Goal: Information Seeking & Learning: Learn about a topic

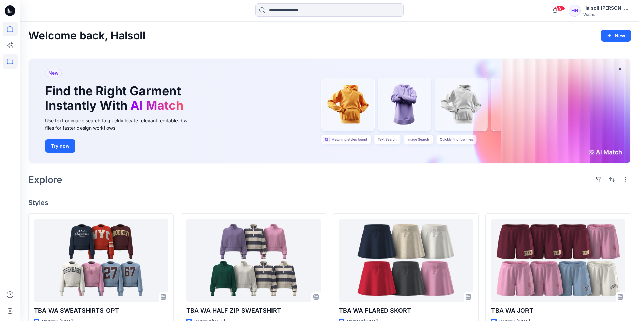
click at [13, 66] on icon at bounding box center [10, 61] width 15 height 15
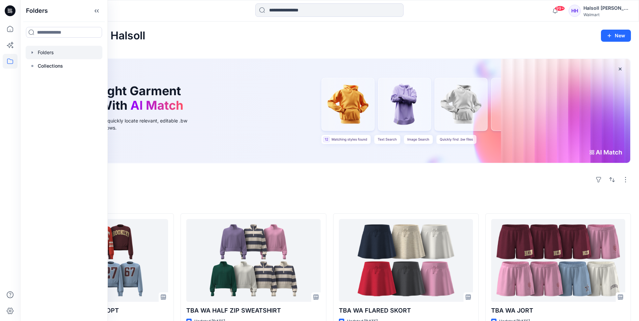
click at [70, 53] on div at bounding box center [64, 52] width 77 height 13
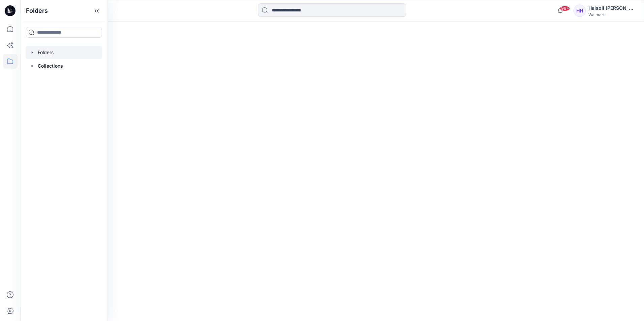
click at [315, 188] on div at bounding box center [332, 172] width 624 height 300
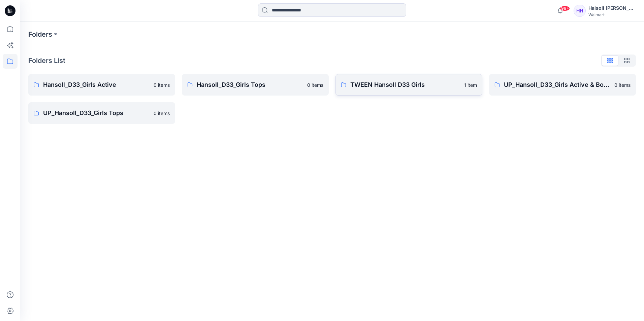
click at [384, 88] on p "TWEEN Hansoll D33 Girls" at bounding box center [405, 84] width 110 height 9
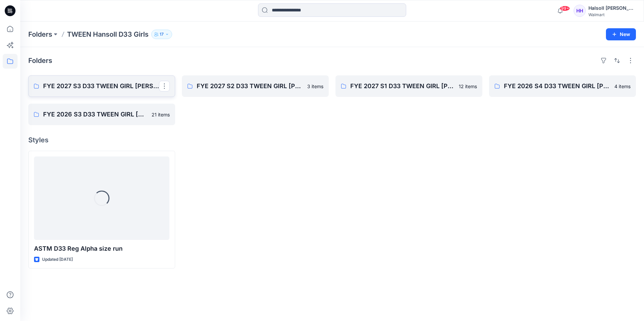
click at [94, 93] on link "FYE 2027 S3 D33 TWEEN GIRL [PERSON_NAME]" at bounding box center [101, 86] width 147 height 22
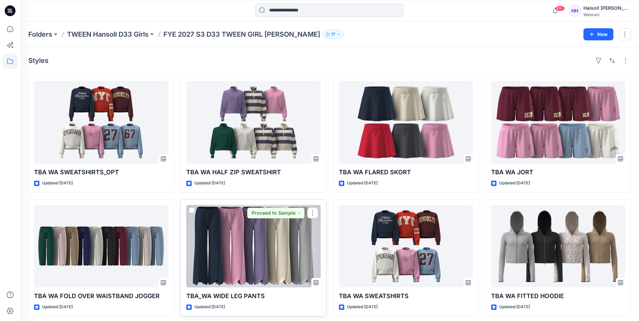
click at [209, 250] on div at bounding box center [253, 246] width 134 height 83
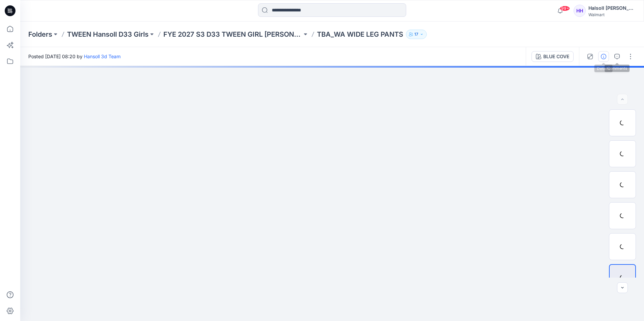
click at [601, 59] on icon "button" at bounding box center [603, 56] width 5 height 5
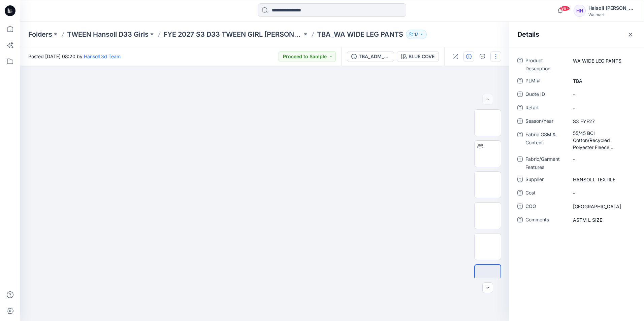
click at [493, 60] on button "button" at bounding box center [495, 56] width 11 height 11
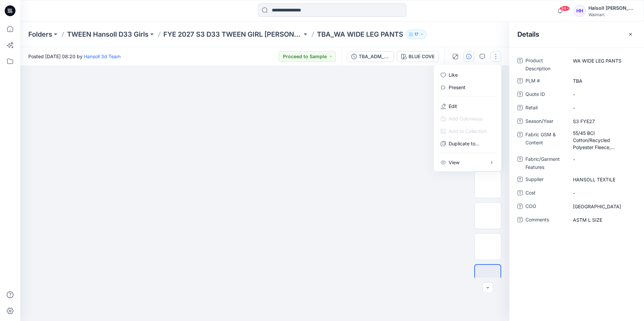
click at [496, 57] on button "button" at bounding box center [495, 56] width 11 height 11
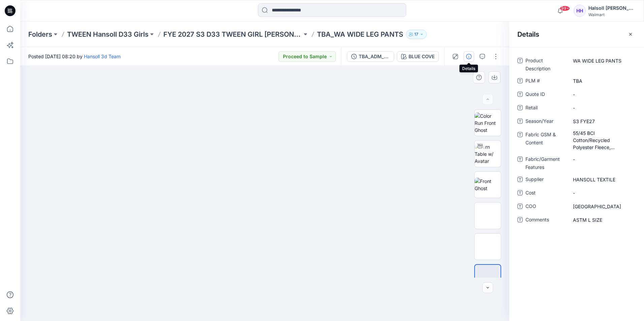
click at [484, 57] on icon "button" at bounding box center [482, 56] width 5 height 5
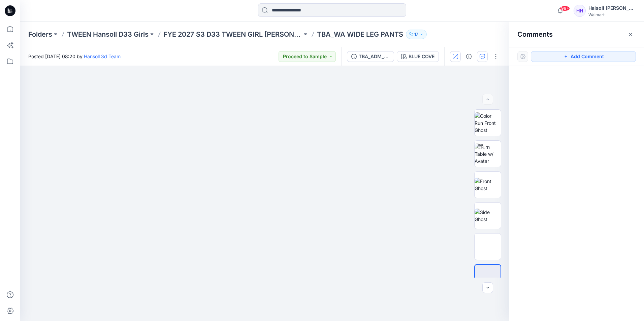
click at [456, 59] on icon "button" at bounding box center [455, 56] width 5 height 5
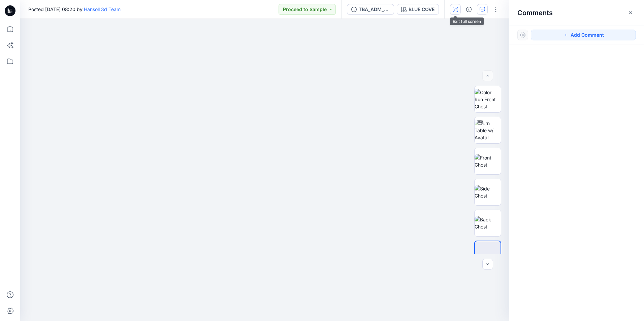
click at [457, 11] on icon "button" at bounding box center [455, 9] width 5 height 5
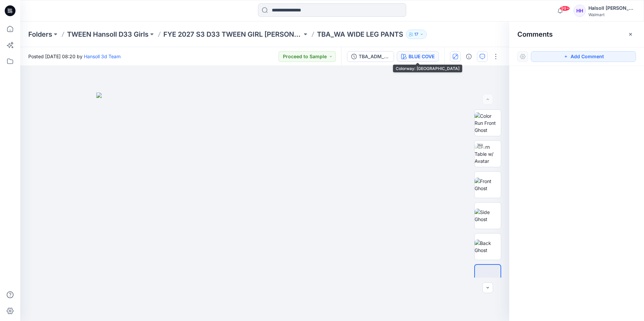
click at [409, 57] on div "BLUE COVE" at bounding box center [422, 56] width 26 height 7
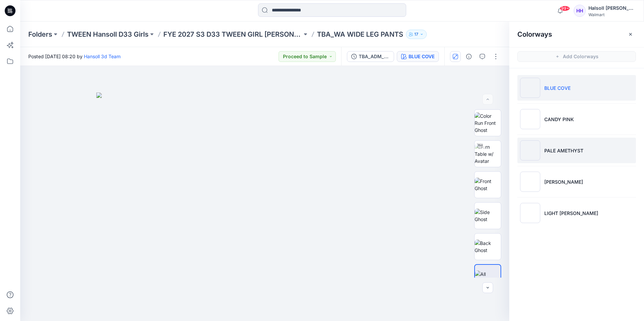
click at [578, 150] on p "PALE AMETHYST" at bounding box center [563, 150] width 39 height 7
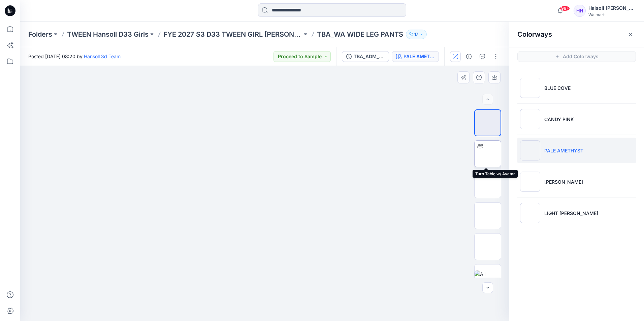
click at [488, 154] on img at bounding box center [488, 154] width 0 height 0
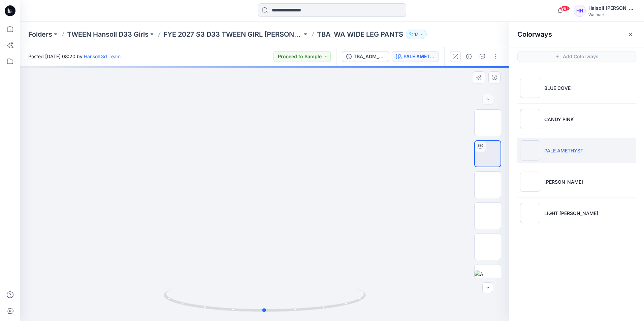
drag, startPoint x: 285, startPoint y: 233, endPoint x: 285, endPoint y: 178, distance: 55.2
click at [285, 178] on div at bounding box center [264, 193] width 489 height 255
click at [455, 55] on icon "button" at bounding box center [455, 56] width 5 height 5
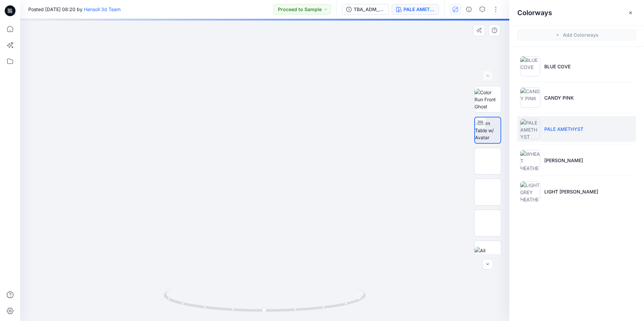
click at [354, 271] on div at bounding box center [264, 170] width 489 height 302
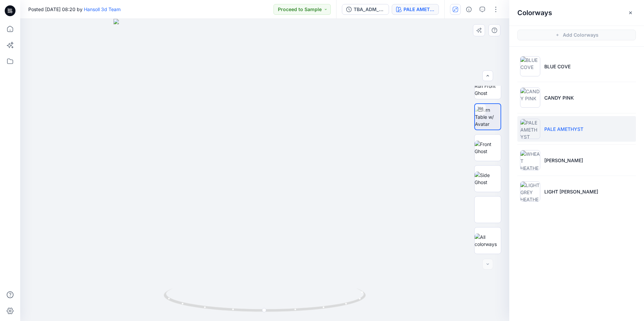
click at [429, 249] on div at bounding box center [264, 170] width 489 height 302
click at [264, 304] on icon at bounding box center [265, 303] width 4 height 4
click at [266, 317] on foreignobject at bounding box center [265, 318] width 8 height 8
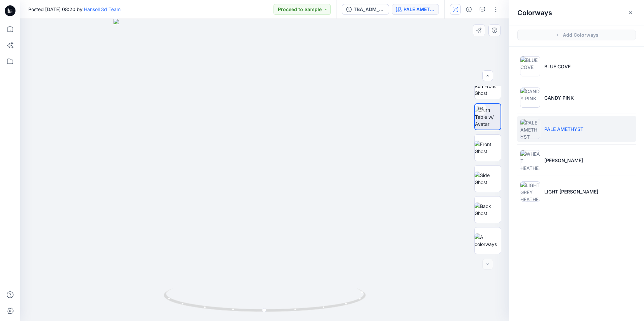
click at [417, 238] on div at bounding box center [264, 170] width 489 height 302
click at [429, 220] on div at bounding box center [264, 170] width 489 height 302
drag, startPoint x: 315, startPoint y: 311, endPoint x: 117, endPoint y: 244, distance: 209.0
click at [117, 244] on div at bounding box center [264, 170] width 489 height 302
click at [355, 170] on div at bounding box center [264, 170] width 489 height 302
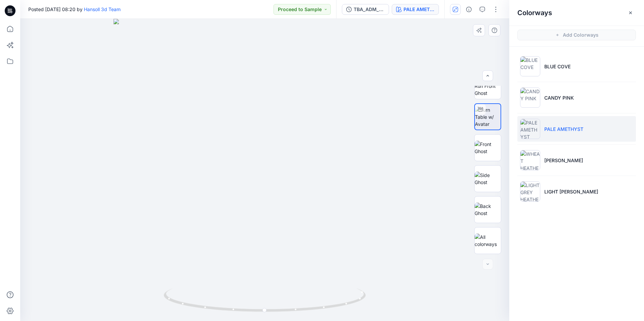
drag, startPoint x: 299, startPoint y: 111, endPoint x: 333, endPoint y: 95, distance: 37.1
click at [301, 108] on div at bounding box center [264, 170] width 489 height 302
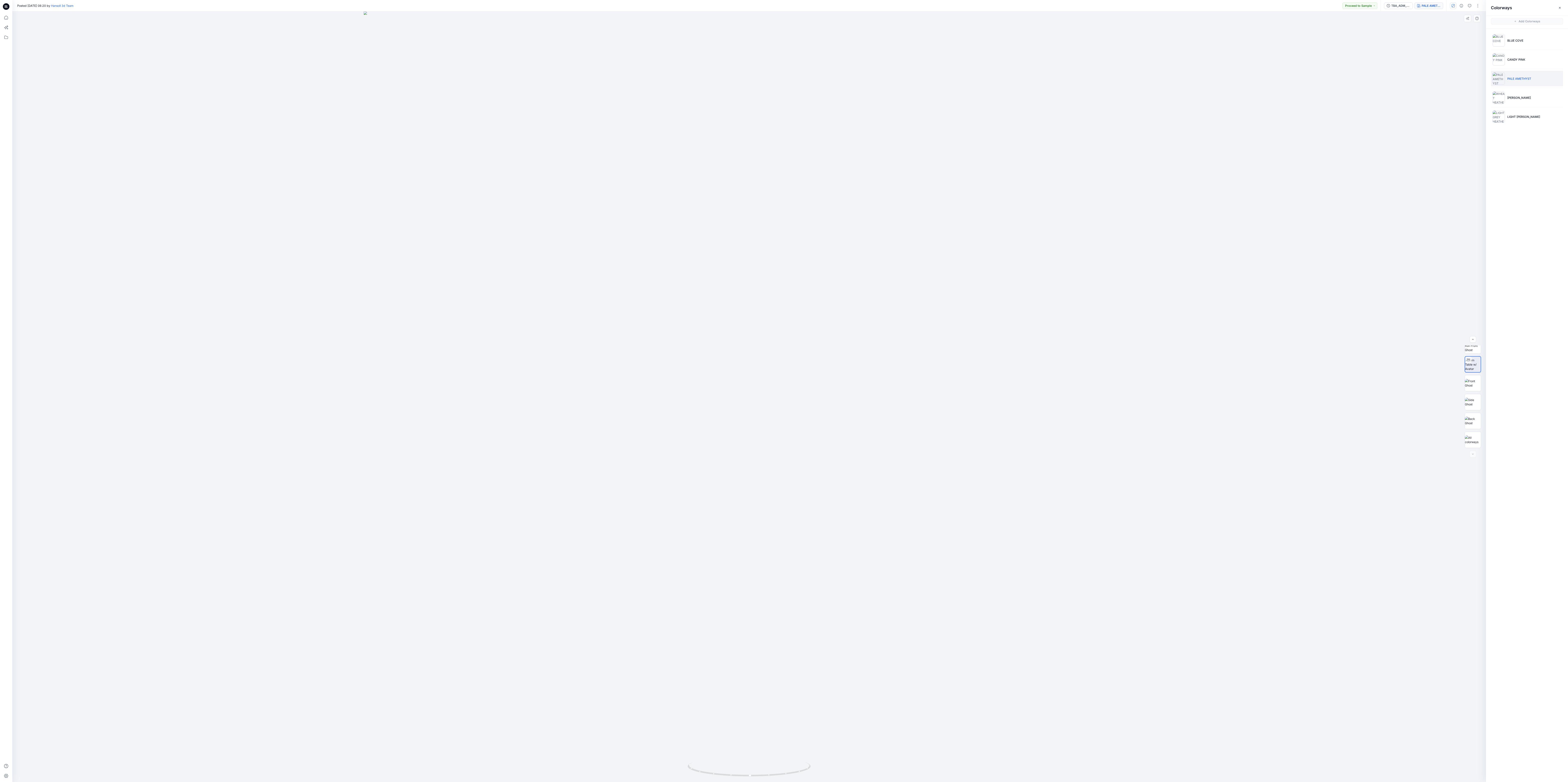
click at [392, 195] on div at bounding box center [749, 397] width 1474 height 770
drag, startPoint x: 779, startPoint y: 778, endPoint x: 753, endPoint y: 781, distance: 26.2
click at [392, 195] on img at bounding box center [749, 772] width 123 height 20
click at [392, 195] on div at bounding box center [749, 397] width 1474 height 770
drag, startPoint x: 757, startPoint y: 778, endPoint x: 726, endPoint y: 776, distance: 31.1
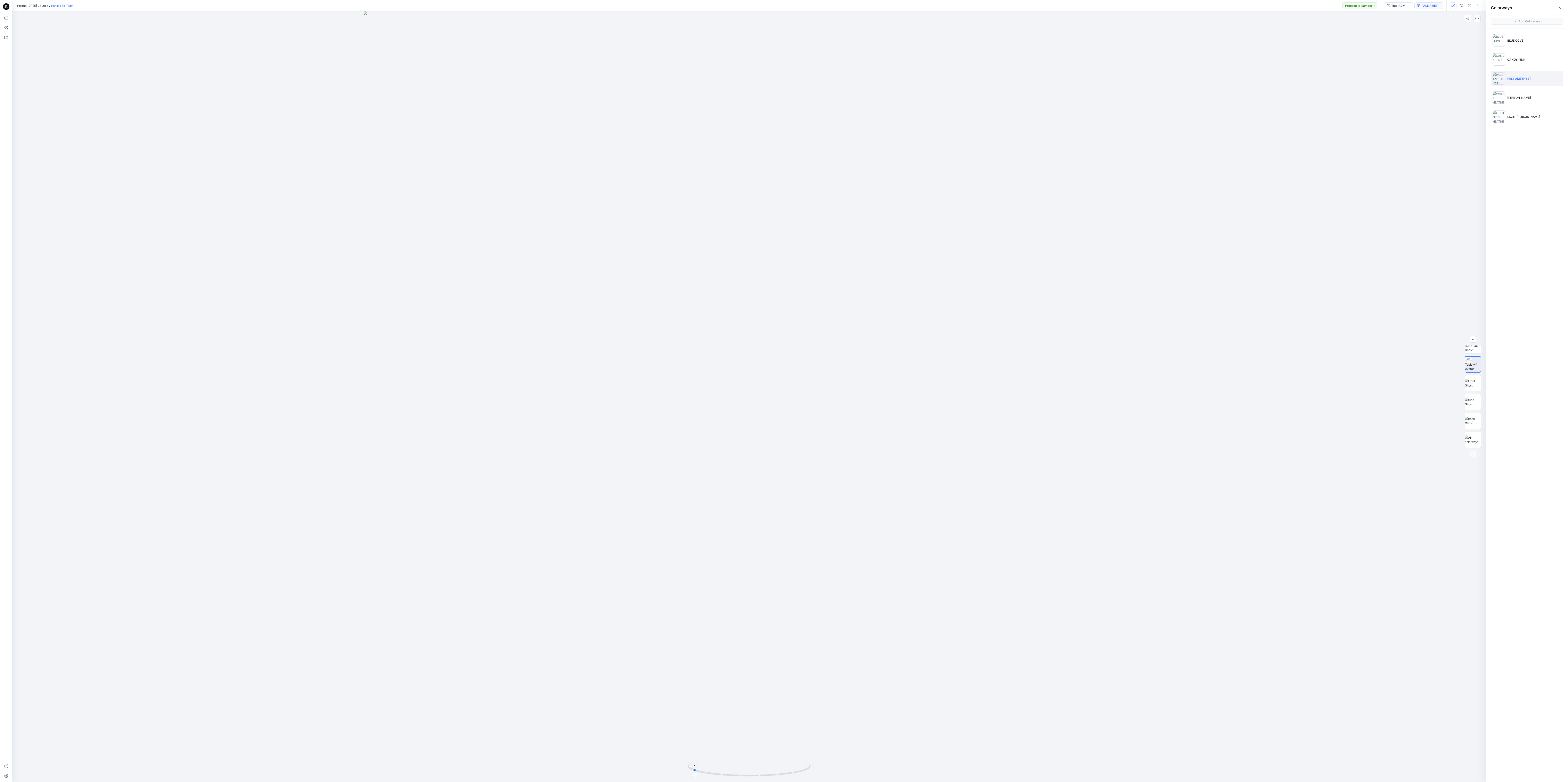
click at [392, 195] on div at bounding box center [749, 397] width 1474 height 770
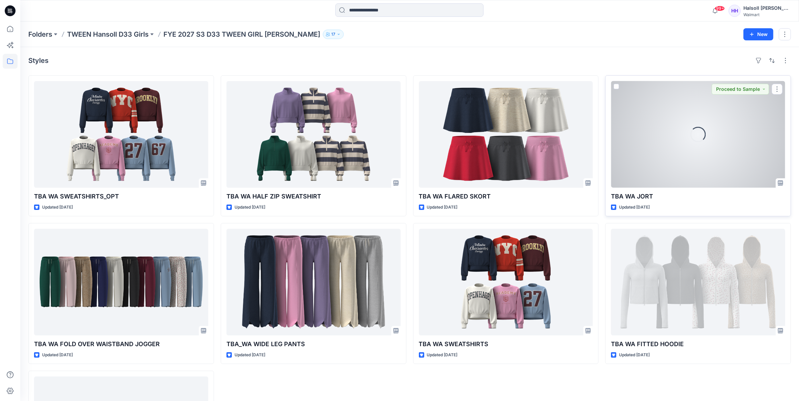
click at [644, 151] on div at bounding box center [698, 134] width 174 height 107
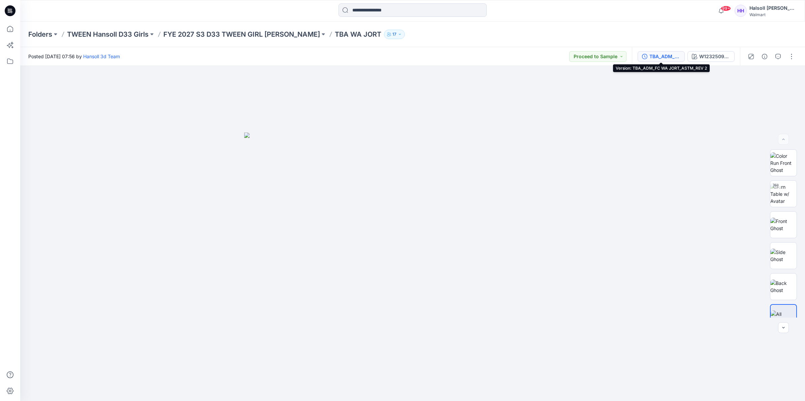
click at [644, 52] on button "TBA_ADM_FC WA JORT_ASTM_REV 2" at bounding box center [661, 56] width 47 height 11
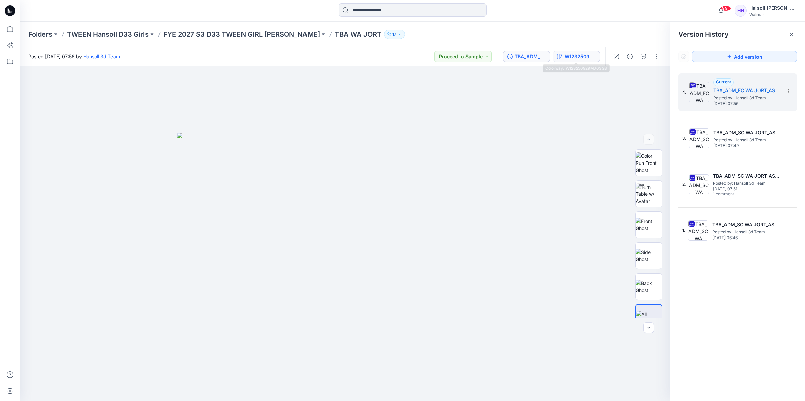
click at [565, 58] on div "W123250929MJ03GB" at bounding box center [580, 56] width 31 height 7
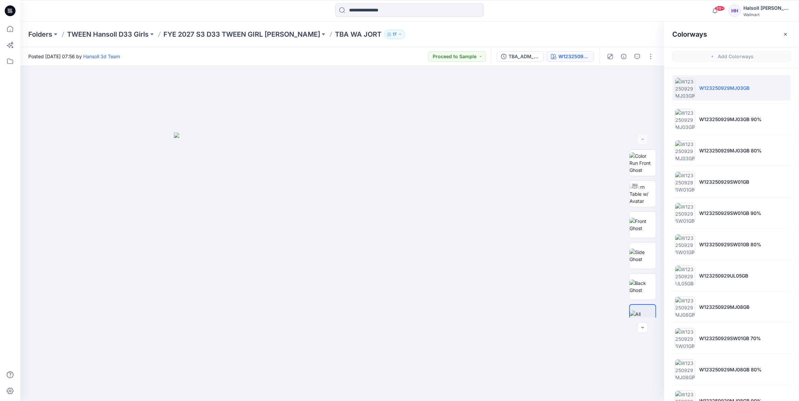
click at [644, 93] on li "W123250929MJ03GB" at bounding box center [731, 88] width 119 height 26
click at [644, 122] on p "W123250929MJ03GB 90%" at bounding box center [730, 119] width 62 height 7
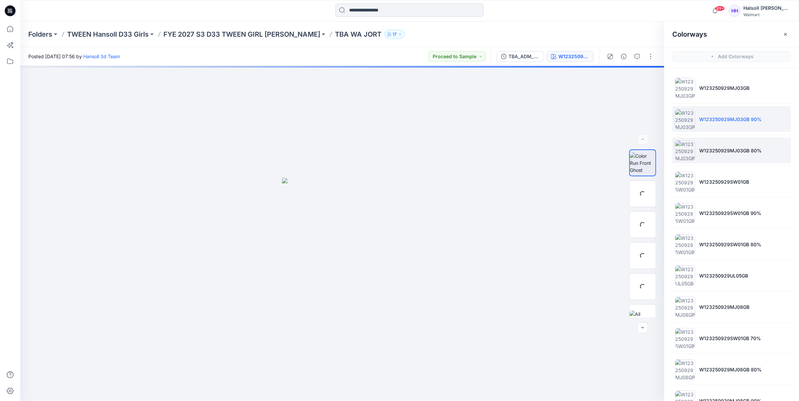
click at [644, 149] on p "W123250929MJ03GB 80%" at bounding box center [730, 150] width 62 height 7
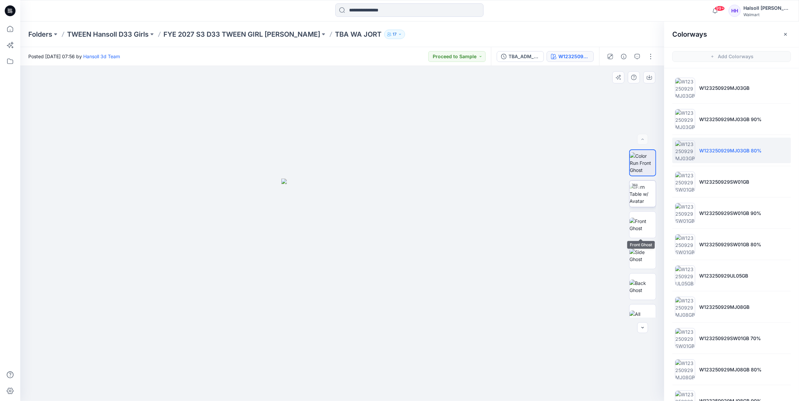
click at [639, 191] on img at bounding box center [642, 194] width 26 height 21
click at [644, 321] on div at bounding box center [342, 233] width 644 height 335
drag, startPoint x: 408, startPoint y: 390, endPoint x: 361, endPoint y: 394, distance: 47.3
click at [361, 321] on icon at bounding box center [343, 381] width 204 height 25
drag, startPoint x: 539, startPoint y: 391, endPoint x: 422, endPoint y: 390, distance: 117.2
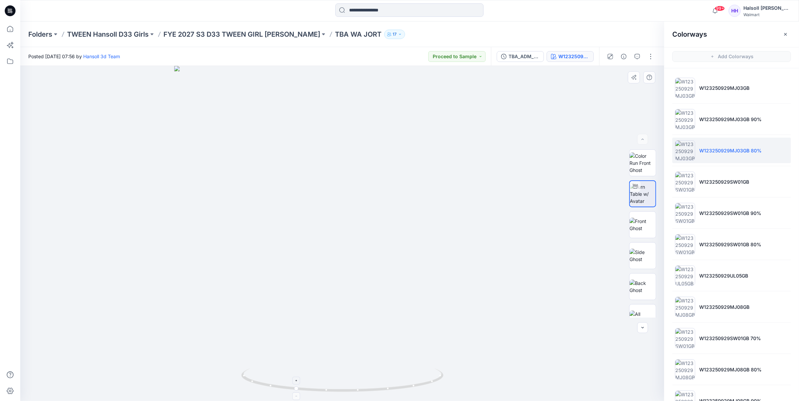
click at [539, 321] on div at bounding box center [342, 233] width 644 height 335
drag, startPoint x: 407, startPoint y: 389, endPoint x: 359, endPoint y: 396, distance: 48.6
click at [359, 321] on div at bounding box center [342, 233] width 644 height 335
click at [258, 26] on div "Folders TWEEN Hansoll D33 Girls FYE 2027 S3 D33 TWEEN GIRL [PERSON_NAME] TBA WA…" at bounding box center [409, 35] width 778 height 26
click at [256, 32] on p "FYE 2027 S3 D33 TWEEN GIRL [PERSON_NAME]" at bounding box center [241, 34] width 157 height 9
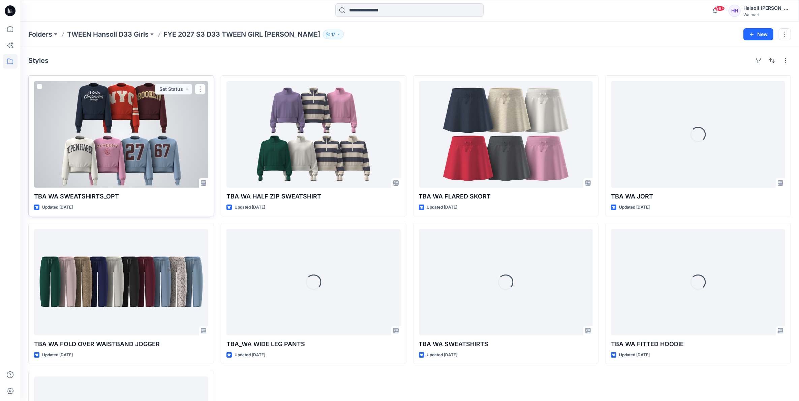
click at [109, 165] on div at bounding box center [121, 134] width 174 height 107
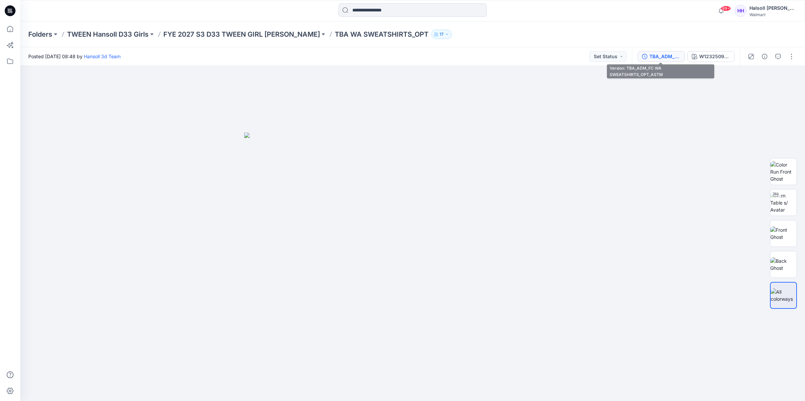
click at [644, 57] on div "TBA_ADM_FC WA SWEATSHIRTS_OPT_ASTM" at bounding box center [664, 56] width 31 height 7
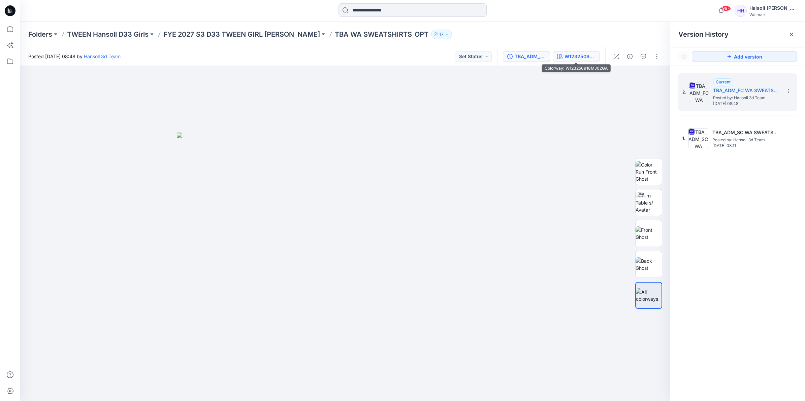
click at [574, 58] on div "W123250918MJ02GA" at bounding box center [580, 56] width 31 height 7
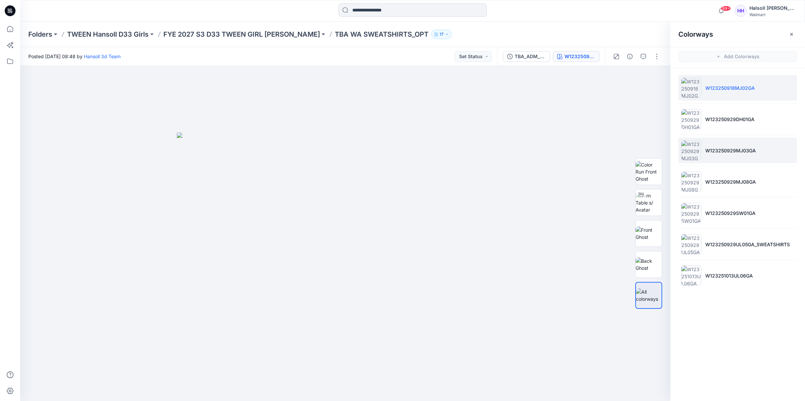
click at [644, 143] on li "W123250929MJ03GA" at bounding box center [737, 151] width 119 height 26
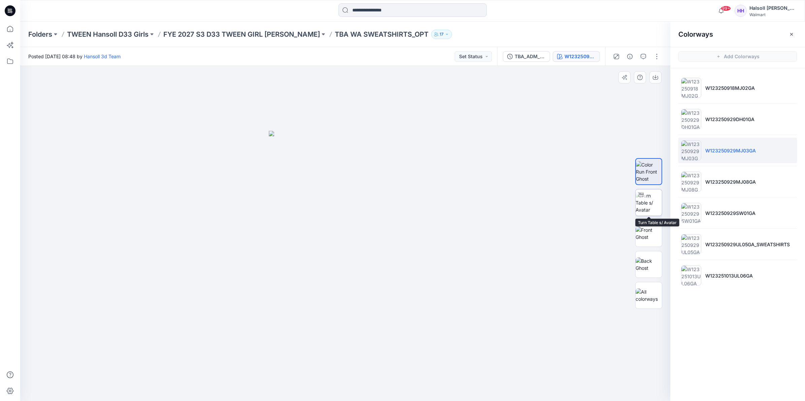
click at [644, 201] on img at bounding box center [649, 202] width 26 height 21
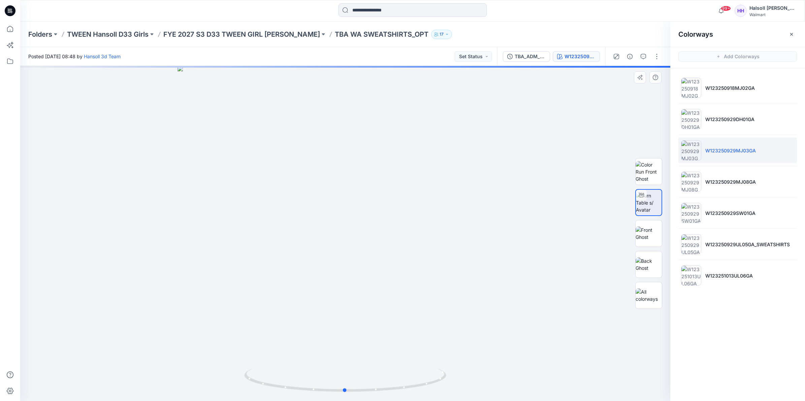
click at [458, 194] on div at bounding box center [345, 233] width 650 height 335
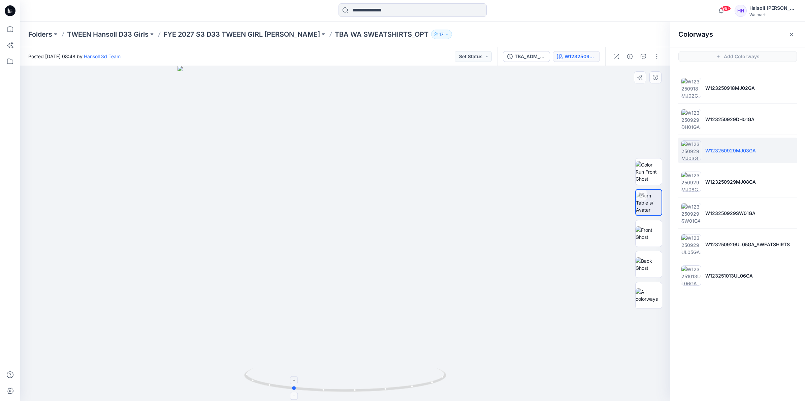
drag, startPoint x: 378, startPoint y: 396, endPoint x: 326, endPoint y: 393, distance: 51.9
click at [326, 321] on div at bounding box center [345, 233] width 650 height 335
click at [428, 321] on icon at bounding box center [346, 381] width 204 height 25
drag, startPoint x: 428, startPoint y: 389, endPoint x: 375, endPoint y: 393, distance: 54.1
click at [374, 321] on icon at bounding box center [346, 381] width 204 height 25
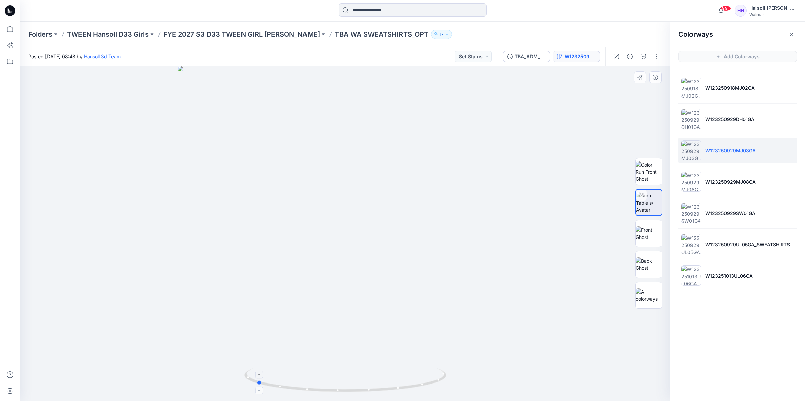
drag, startPoint x: 375, startPoint y: 392, endPoint x: 392, endPoint y: 394, distance: 17.6
click at [392, 321] on icon at bounding box center [346, 381] width 204 height 25
